Goal: Find specific page/section: Find specific page/section

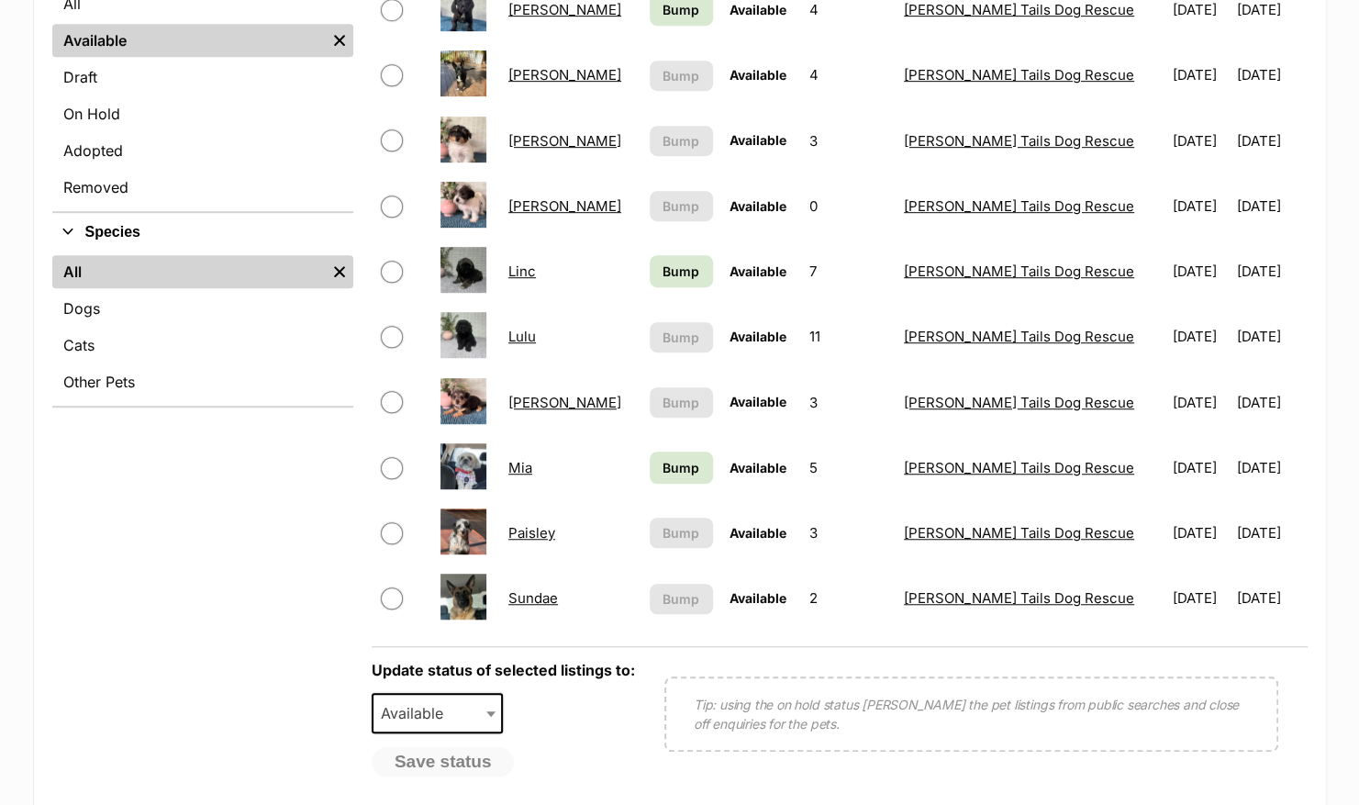
click at [545, 529] on link "Paisley" at bounding box center [531, 532] width 47 height 17
